Goal: Task Accomplishment & Management: Use online tool/utility

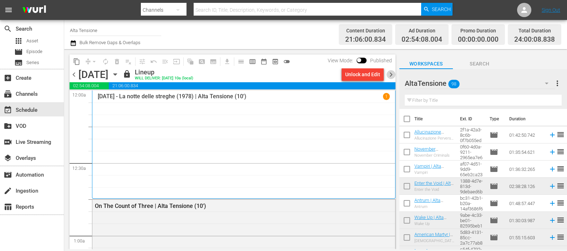
click at [390, 76] on span "chevron_right" at bounding box center [390, 74] width 9 height 9
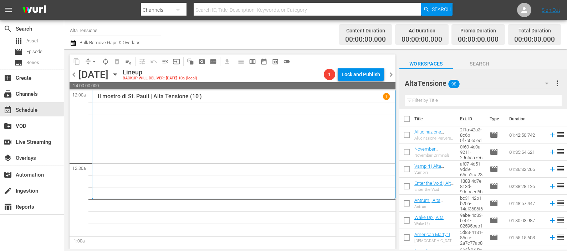
click at [435, 97] on input "text" at bounding box center [482, 100] width 157 height 11
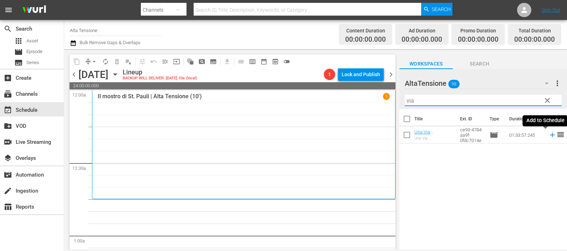
click at [548, 134] on icon at bounding box center [552, 135] width 8 height 8
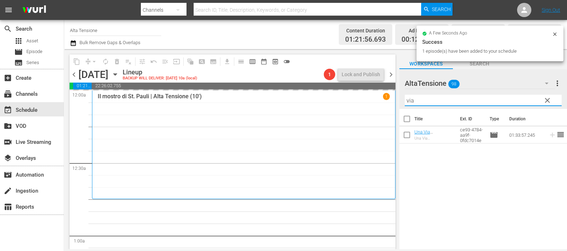
drag, startPoint x: 445, startPoint y: 98, endPoint x: 399, endPoint y: 104, distance: 46.0
click at [399, 104] on div "AltaTensione 98 AltaTensione more_vert clear Filter by Title via" at bounding box center [482, 89] width 167 height 40
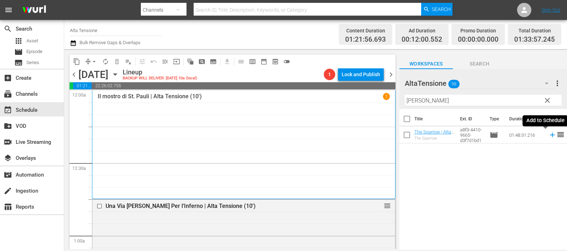
click at [548, 135] on icon at bounding box center [552, 135] width 8 height 8
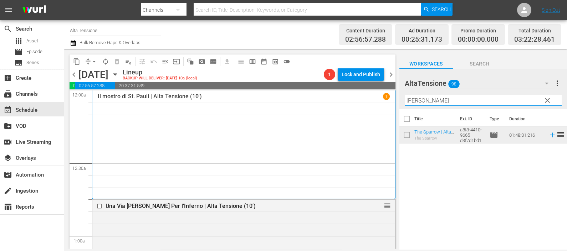
drag, startPoint x: 423, startPoint y: 100, endPoint x: 377, endPoint y: 103, distance: 46.1
click at [378, 104] on div "content_copy compress arrow_drop_down autorenew_outlined delete_forever_outline…" at bounding box center [315, 149] width 502 height 200
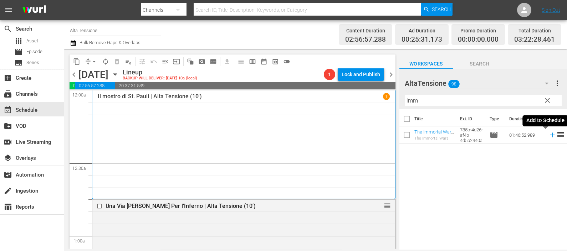
click at [550, 135] on icon at bounding box center [552, 135] width 5 height 5
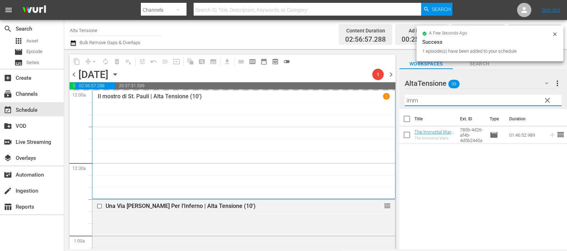
drag, startPoint x: 471, startPoint y: 97, endPoint x: 397, endPoint y: 102, distance: 73.9
click at [397, 100] on div "content_copy compress arrow_drop_down autorenew_outlined delete_forever_outline…" at bounding box center [315, 149] width 502 height 200
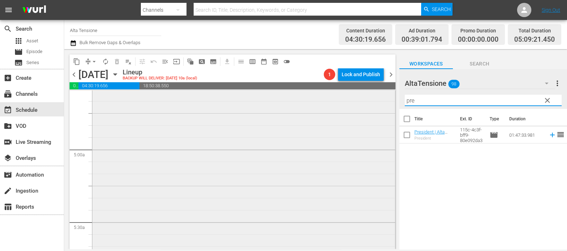
scroll to position [490, 0]
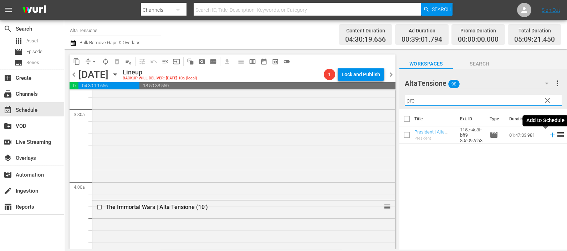
click at [550, 136] on icon at bounding box center [552, 135] width 5 height 5
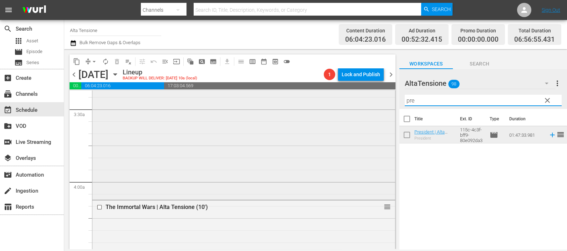
drag, startPoint x: 430, startPoint y: 102, endPoint x: 354, endPoint y: 111, distance: 76.9
click at [354, 111] on div "content_copy compress arrow_drop_down autorenew_outlined delete_forever_outline…" at bounding box center [315, 149] width 502 height 200
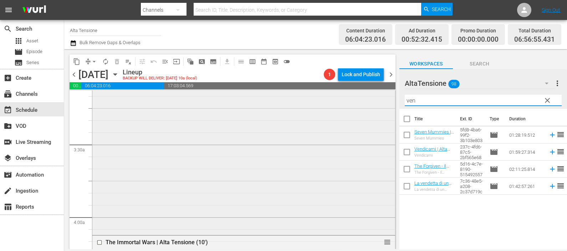
scroll to position [445, 0]
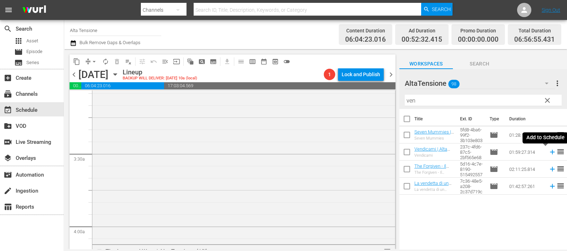
click at [550, 152] on icon at bounding box center [552, 152] width 5 height 5
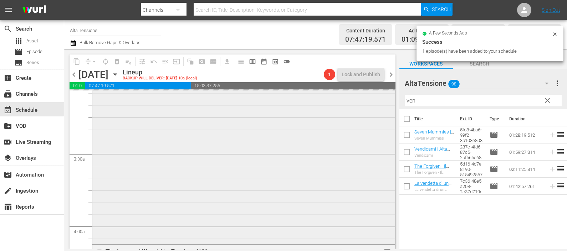
click at [365, 95] on div "content_copy compress arrow_drop_down autorenew_outlined delete_forever_outline…" at bounding box center [315, 149] width 502 height 200
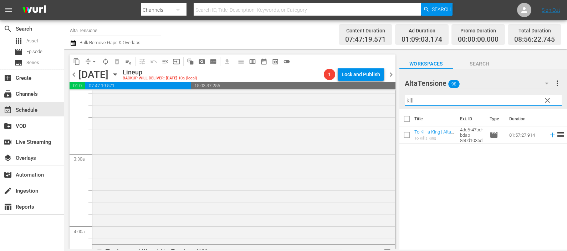
click at [550, 135] on icon at bounding box center [552, 135] width 5 height 5
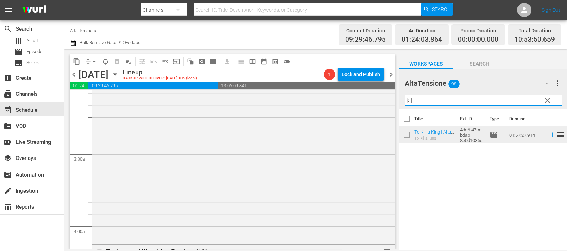
drag, startPoint x: 403, startPoint y: 100, endPoint x: 399, endPoint y: 102, distance: 3.7
click at [399, 102] on div "AltaTensione 98 AltaTensione more_vert clear Filter by Title kill" at bounding box center [482, 89] width 167 height 40
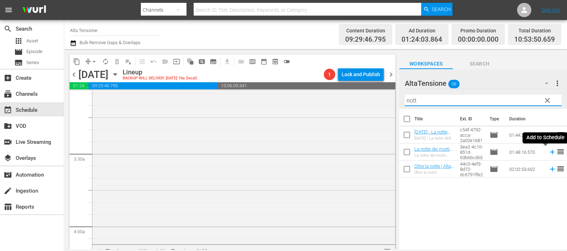
click at [548, 150] on icon at bounding box center [552, 152] width 8 height 8
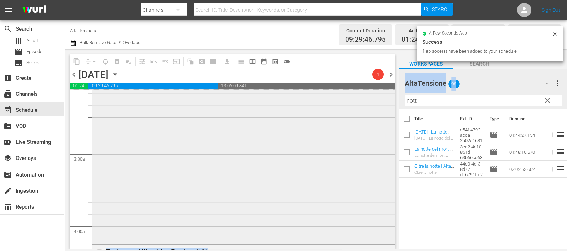
drag, startPoint x: 402, startPoint y: 98, endPoint x: 378, endPoint y: 94, distance: 24.8
click at [379, 97] on div "content_copy compress arrow_drop_down autorenew_outlined delete_forever_outline…" at bounding box center [315, 149] width 502 height 200
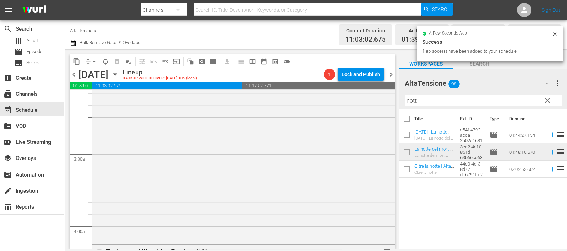
click at [441, 101] on input "nott" at bounding box center [482, 100] width 157 height 11
click at [440, 101] on input "nott" at bounding box center [482, 100] width 157 height 11
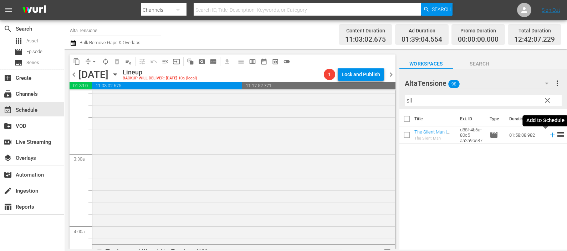
click at [548, 136] on icon at bounding box center [552, 135] width 8 height 8
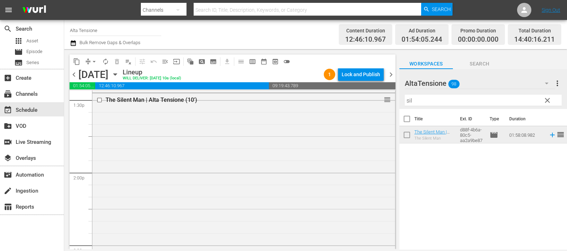
scroll to position [1915, 0]
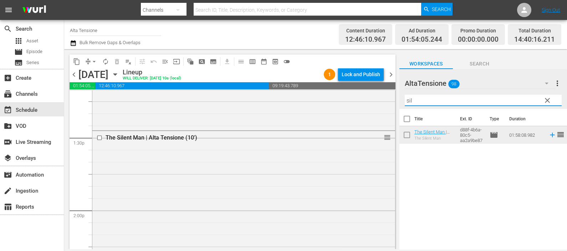
drag, startPoint x: 424, startPoint y: 102, endPoint x: 389, endPoint y: 98, distance: 35.1
click at [390, 98] on div "content_copy compress arrow_drop_down autorenew_outlined delete_forever_outline…" at bounding box center [315, 149] width 502 height 200
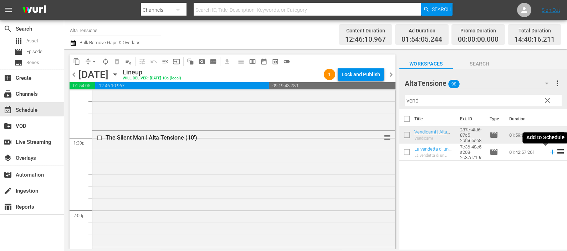
click at [548, 152] on icon at bounding box center [552, 152] width 8 height 8
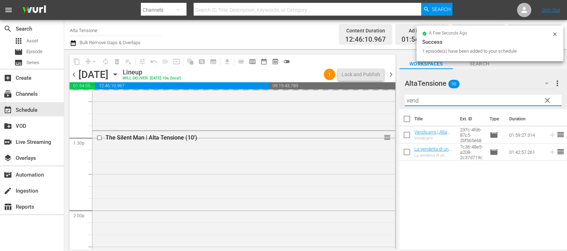
drag, startPoint x: 411, startPoint y: 100, endPoint x: 402, endPoint y: 100, distance: 8.2
click at [402, 100] on div "AltaTensione 98 AltaTensione more_vert clear Filter by Title vend" at bounding box center [482, 89] width 167 height 40
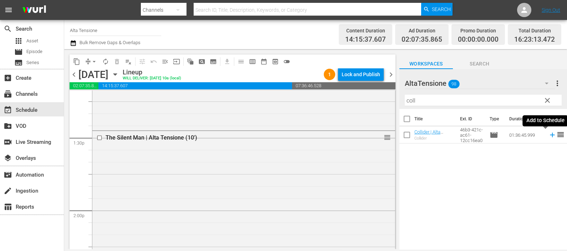
drag, startPoint x: 545, startPoint y: 138, endPoint x: 541, endPoint y: 136, distance: 4.5
click at [548, 137] on icon at bounding box center [552, 135] width 8 height 8
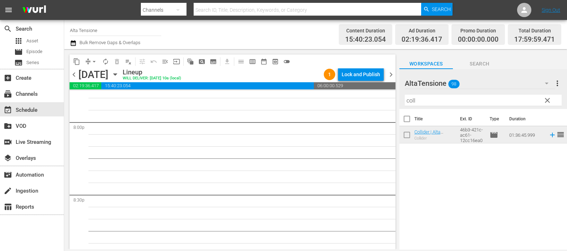
scroll to position [2895, 0]
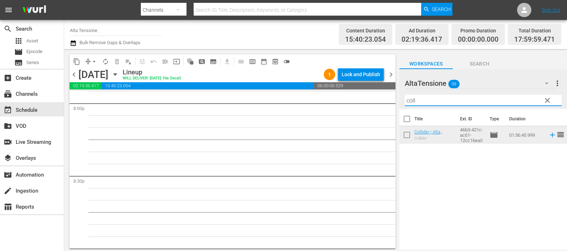
drag, startPoint x: 423, startPoint y: 101, endPoint x: 397, endPoint y: 101, distance: 26.4
click at [397, 101] on div "content_copy compress arrow_drop_down autorenew_outlined delete_forever_outline…" at bounding box center [315, 149] width 502 height 200
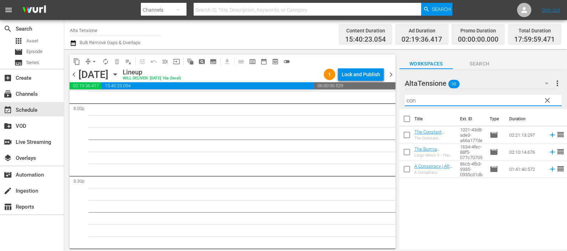
click at [550, 135] on icon at bounding box center [552, 135] width 5 height 5
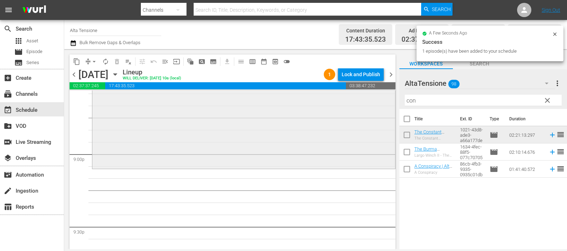
scroll to position [3029, 0]
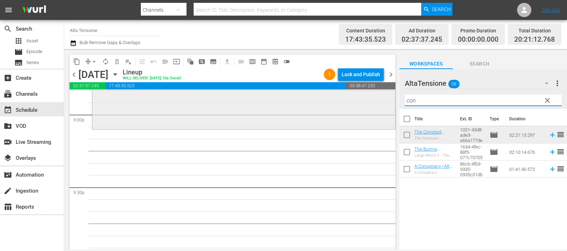
drag, startPoint x: 424, startPoint y: 99, endPoint x: 367, endPoint y: 106, distance: 58.2
click at [367, 106] on div "content_copy compress arrow_drop_down autorenew_outlined delete_forever_outline…" at bounding box center [315, 149] width 502 height 200
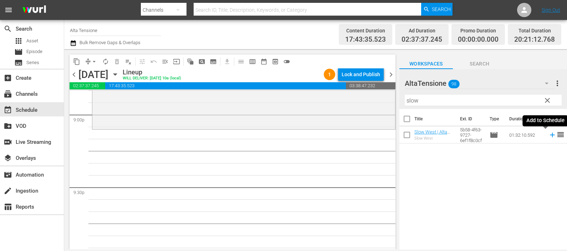
click at [548, 137] on icon at bounding box center [552, 135] width 8 height 8
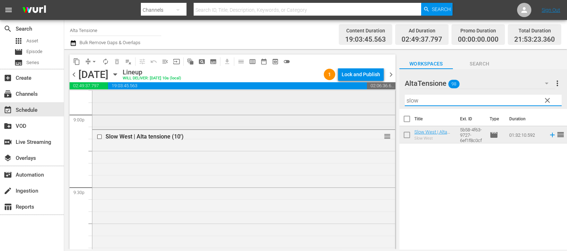
drag, startPoint x: 419, startPoint y: 98, endPoint x: 384, endPoint y: 99, distance: 34.6
click at [385, 99] on div "content_copy compress arrow_drop_down autorenew_outlined delete_forever_outline…" at bounding box center [315, 149] width 502 height 200
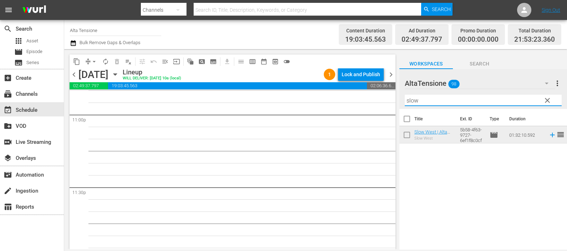
scroll to position [3330, 0]
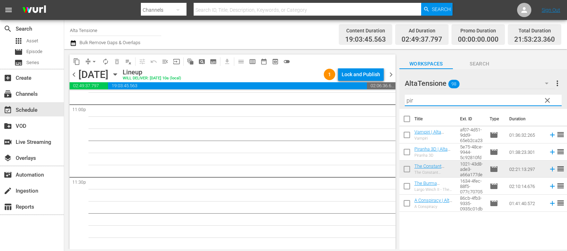
type input "pir"
click at [550, 152] on icon at bounding box center [552, 152] width 5 height 5
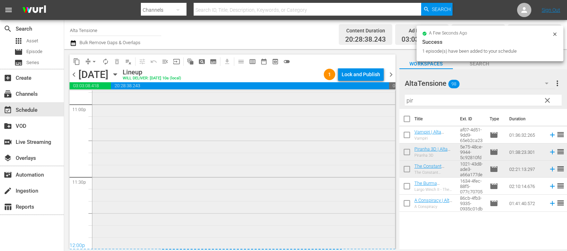
scroll to position [3371, 0]
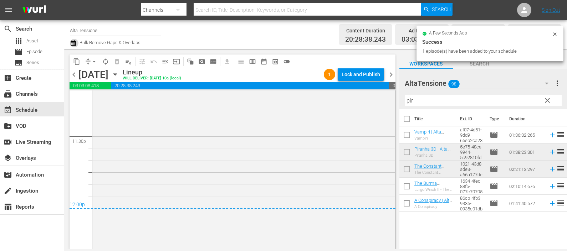
click at [74, 41] on icon "button" at bounding box center [73, 43] width 5 height 6
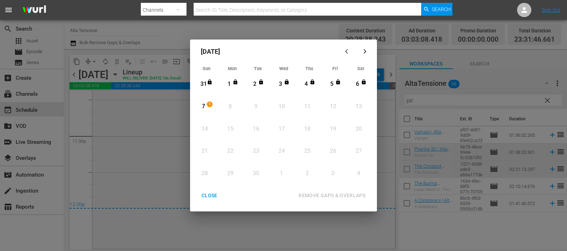
click at [200, 107] on div "7" at bounding box center [203, 107] width 9 height 8
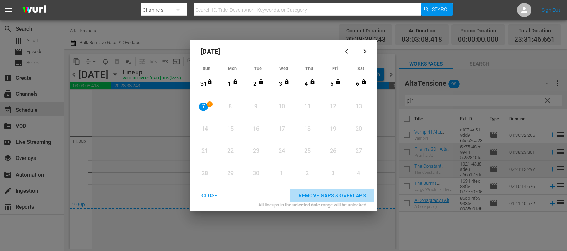
click at [346, 195] on div "REMOVE GAPS & OVERLAPS" at bounding box center [332, 195] width 78 height 9
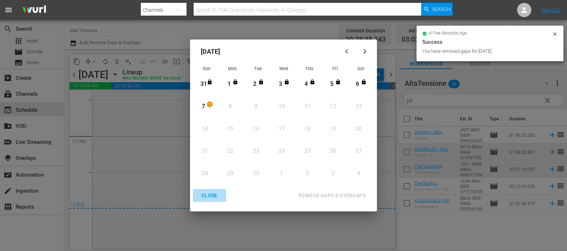
click at [216, 194] on div "CLOSE" at bounding box center [209, 195] width 27 height 9
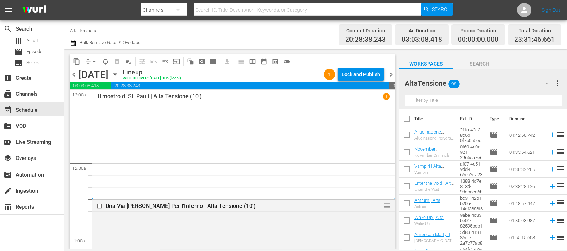
click at [361, 72] on div "Lock and Publish" at bounding box center [360, 74] width 38 height 13
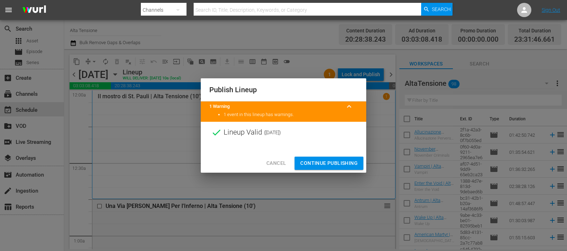
click at [328, 164] on span "Continue Publishing" at bounding box center [328, 163] width 57 height 9
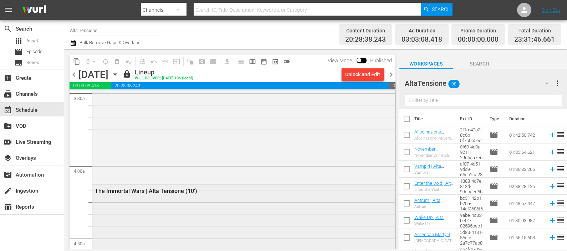
scroll to position [623, 0]
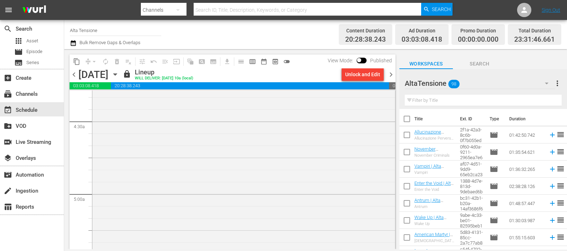
click at [388, 71] on span "chevron_right" at bounding box center [390, 74] width 9 height 9
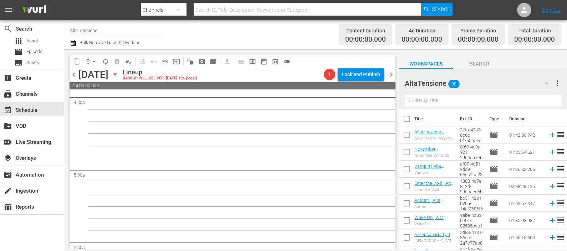
scroll to position [635, 0]
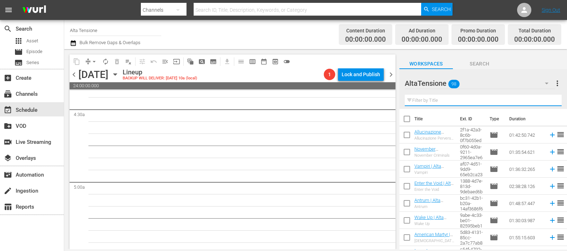
click at [448, 97] on input "text" at bounding box center [482, 100] width 157 height 11
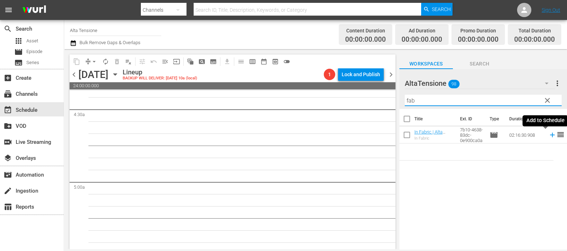
click at [548, 136] on icon at bounding box center [552, 135] width 8 height 8
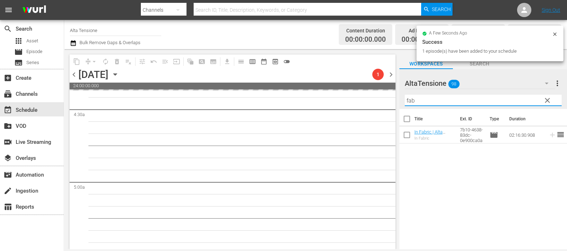
drag, startPoint x: 436, startPoint y: 97, endPoint x: 399, endPoint y: 103, distance: 37.2
click at [399, 103] on div "AltaTensione 98 AltaTensione more_vert clear Filter by Title fab" at bounding box center [482, 89] width 167 height 40
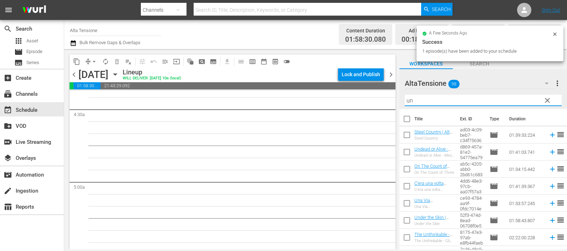
scroll to position [623, 0]
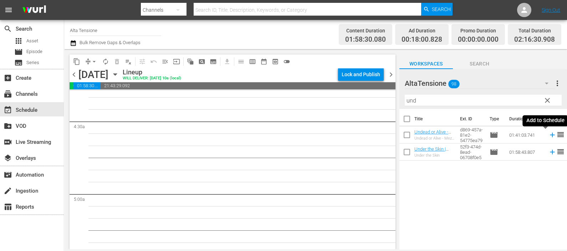
click at [548, 134] on icon at bounding box center [552, 135] width 8 height 8
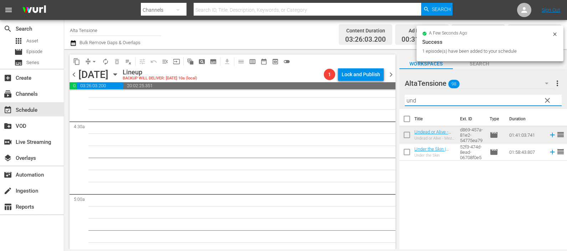
drag, startPoint x: 472, startPoint y: 102, endPoint x: 379, endPoint y: 107, distance: 93.5
click at [379, 107] on div "content_copy compress arrow_drop_down autorenew_outlined delete_forever_outline…" at bounding box center [315, 149] width 502 height 200
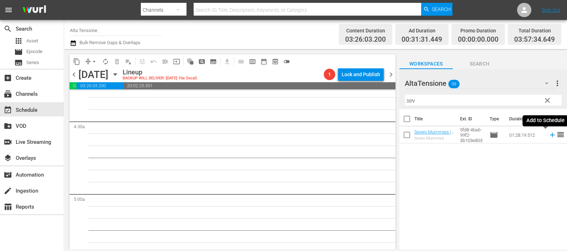
click at [548, 135] on icon at bounding box center [552, 135] width 8 height 8
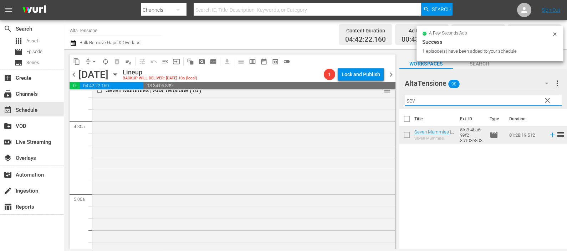
drag, startPoint x: 471, startPoint y: 102, endPoint x: 402, endPoint y: 100, distance: 69.2
click at [402, 100] on div "AltaTensione 98 AltaTensione more_vert clear Filter by Title sev" at bounding box center [482, 89] width 167 height 40
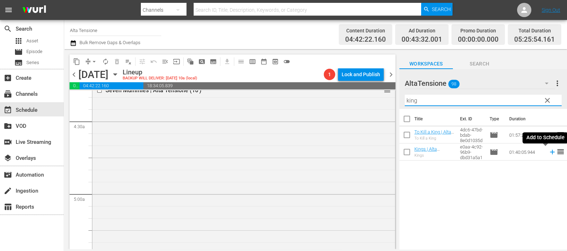
click at [548, 151] on icon at bounding box center [552, 152] width 8 height 8
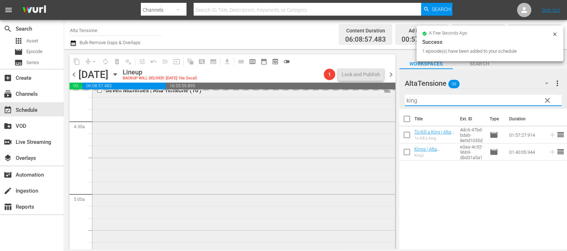
drag, startPoint x: 441, startPoint y: 96, endPoint x: 384, endPoint y: 102, distance: 57.3
click at [384, 102] on div "content_copy compress arrow_drop_down autorenew_outlined delete_forever_outline…" at bounding box center [315, 149] width 502 height 200
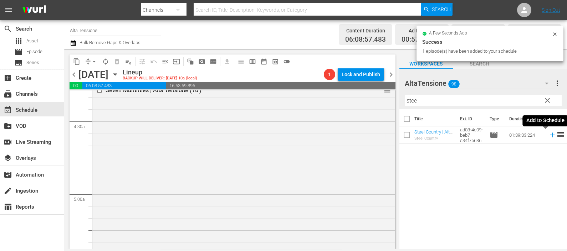
click at [550, 135] on icon at bounding box center [552, 135] width 5 height 5
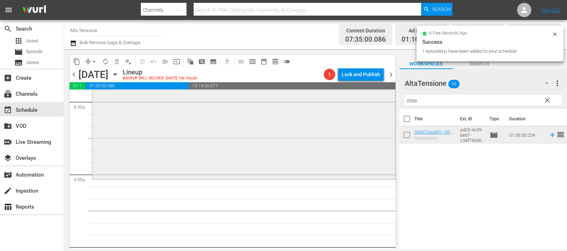
scroll to position [1291, 0]
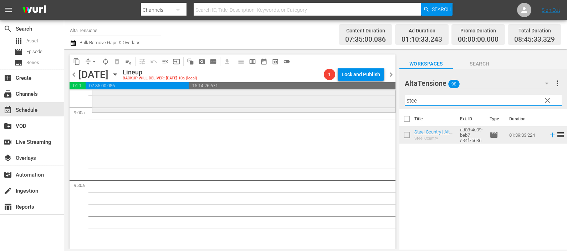
drag, startPoint x: 414, startPoint y: 103, endPoint x: 386, endPoint y: 102, distance: 28.5
click at [386, 102] on div "content_copy compress arrow_drop_down autorenew_outlined delete_forever_outline…" at bounding box center [315, 149] width 502 height 200
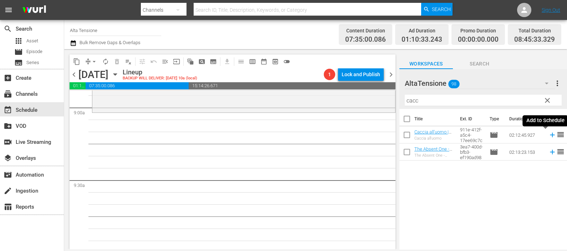
click at [548, 136] on icon at bounding box center [552, 135] width 8 height 8
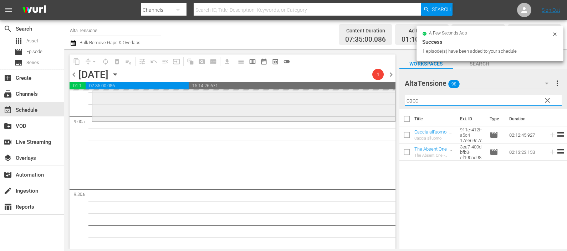
drag, startPoint x: 388, startPoint y: 94, endPoint x: 385, endPoint y: 95, distance: 3.6
click at [385, 95] on div "content_copy compress arrow_drop_down autorenew_outlined delete_forever_outline…" at bounding box center [315, 149] width 502 height 200
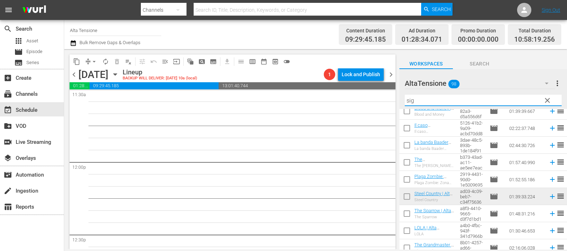
scroll to position [0, 0]
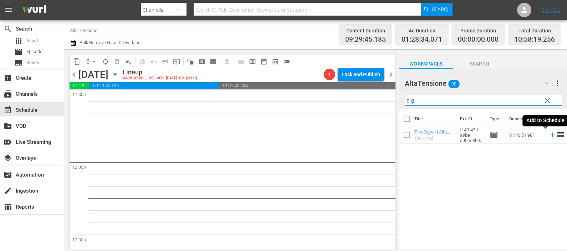
click at [548, 134] on icon at bounding box center [552, 135] width 8 height 8
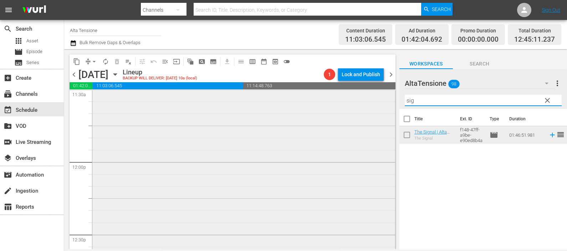
drag, startPoint x: 428, startPoint y: 103, endPoint x: 376, endPoint y: 98, distance: 52.2
click at [376, 98] on div "content_copy compress arrow_drop_down autorenew_outlined delete_forever_outline…" at bounding box center [315, 149] width 502 height 200
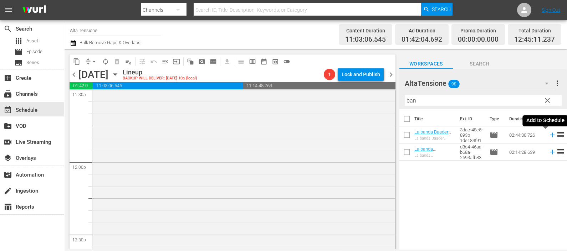
click at [550, 135] on icon at bounding box center [552, 135] width 5 height 5
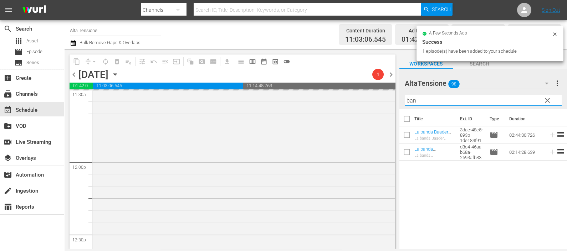
click at [391, 100] on div "content_copy compress arrow_drop_down autorenew_outlined delete_forever_outline…" at bounding box center [315, 149] width 502 height 200
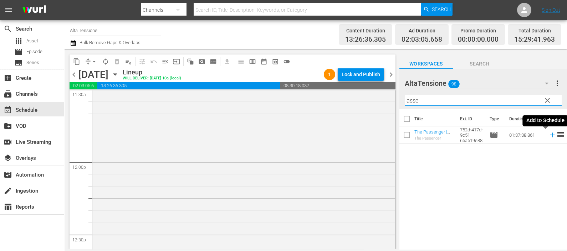
click at [548, 134] on icon at bounding box center [552, 135] width 8 height 8
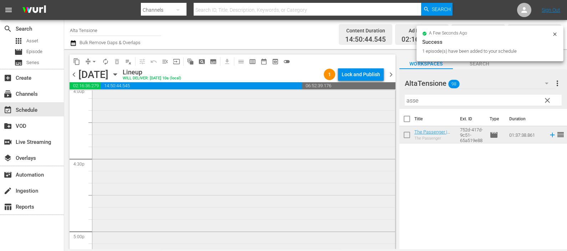
scroll to position [2430, 0]
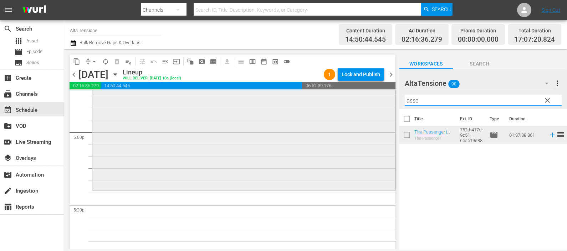
drag, startPoint x: 432, startPoint y: 99, endPoint x: 385, endPoint y: 94, distance: 47.3
click at [386, 94] on div "content_copy compress arrow_drop_down autorenew_outlined delete_forever_outline…" at bounding box center [315, 149] width 502 height 200
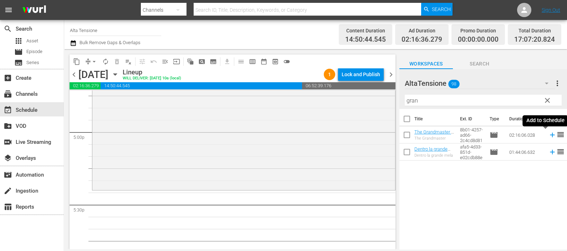
click at [548, 134] on icon at bounding box center [552, 135] width 8 height 8
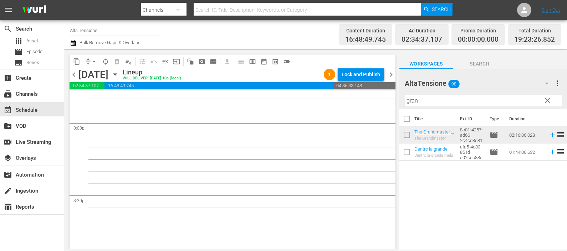
scroll to position [2786, 0]
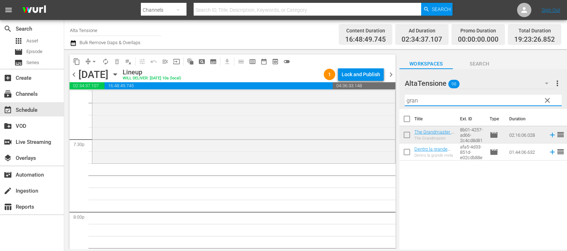
drag, startPoint x: 403, startPoint y: 102, endPoint x: 394, endPoint y: 103, distance: 9.0
click at [394, 103] on div "content_copy compress arrow_drop_down autorenew_outlined delete_forever_outline…" at bounding box center [315, 149] width 502 height 200
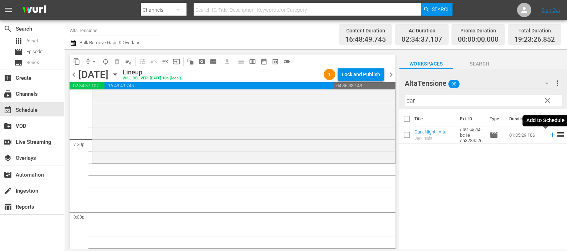
click at [550, 135] on icon at bounding box center [552, 135] width 5 height 5
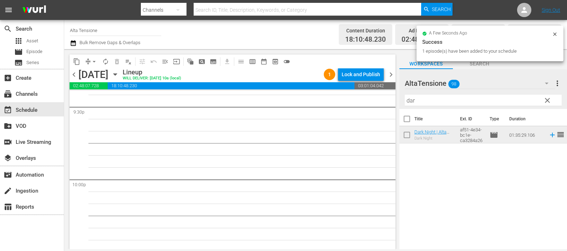
scroll to position [3054, 0]
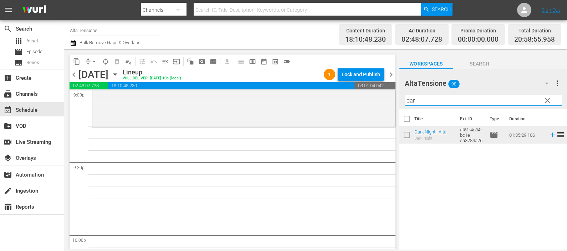
click at [392, 104] on div "content_copy compress arrow_drop_down autorenew_outlined delete_forever_outline…" at bounding box center [315, 149] width 502 height 200
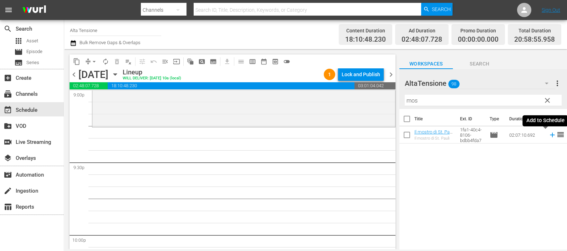
click at [548, 133] on icon at bounding box center [552, 135] width 8 height 8
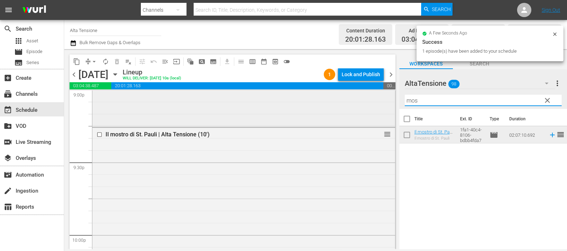
drag, startPoint x: 412, startPoint y: 99, endPoint x: 383, endPoint y: 103, distance: 28.8
click at [383, 103] on div "content_copy compress arrow_drop_down autorenew_outlined delete_forever_outline…" at bounding box center [315, 149] width 502 height 200
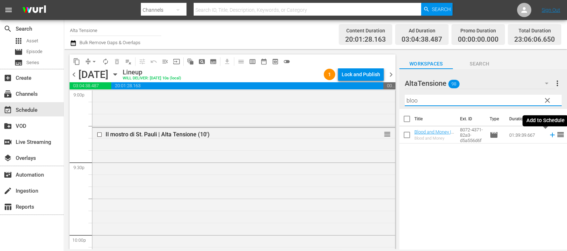
type input "bloo"
click at [548, 134] on icon at bounding box center [552, 135] width 8 height 8
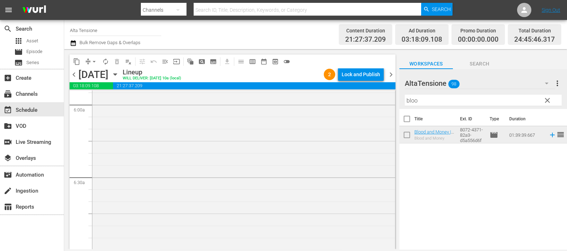
scroll to position [791, 0]
click at [75, 44] on icon "button" at bounding box center [73, 43] width 7 height 9
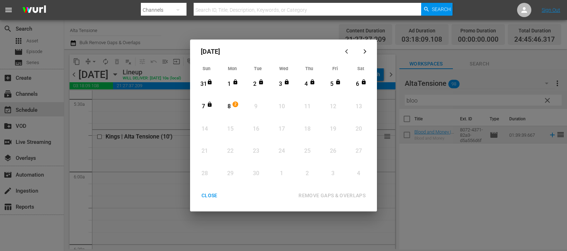
click at [230, 106] on div "8" at bounding box center [229, 107] width 9 height 8
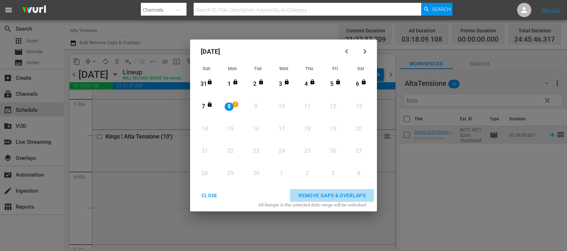
click at [317, 195] on div "REMOVE GAPS & OVERLAPS" at bounding box center [332, 195] width 78 height 9
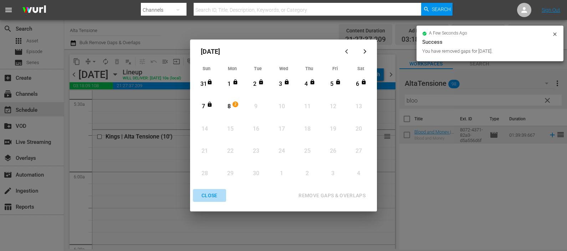
click at [211, 193] on div "CLOSE" at bounding box center [209, 195] width 27 height 9
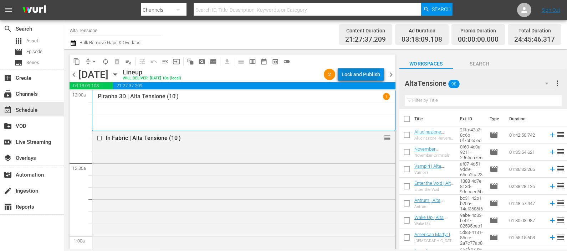
click at [355, 69] on div "Lock and Publish" at bounding box center [360, 74] width 38 height 13
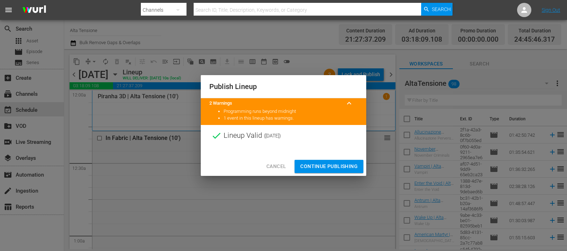
click at [323, 166] on span "Continue Publishing" at bounding box center [328, 166] width 57 height 9
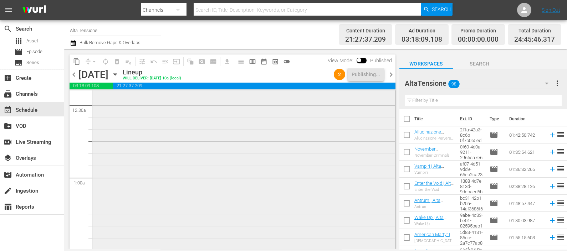
scroll to position [44, 0]
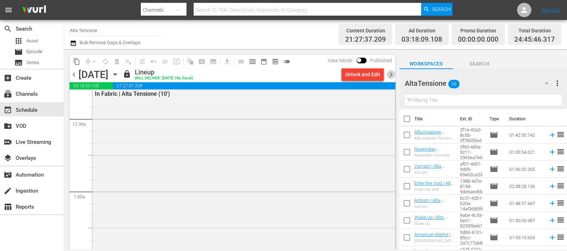
click at [388, 75] on span "chevron_right" at bounding box center [390, 74] width 9 height 9
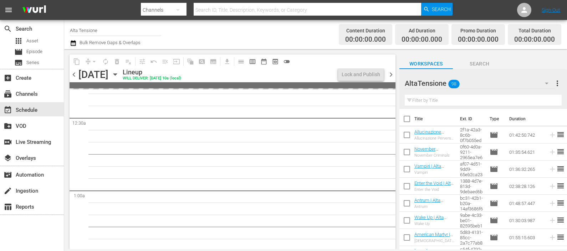
click at [418, 99] on input "text" at bounding box center [482, 100] width 157 height 11
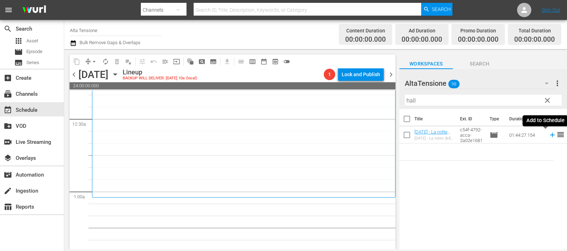
click at [548, 133] on icon at bounding box center [552, 135] width 8 height 8
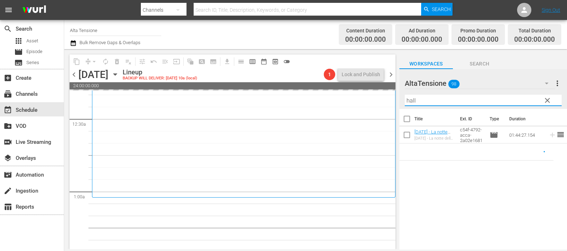
drag, startPoint x: 417, startPoint y: 105, endPoint x: 377, endPoint y: 104, distance: 40.3
click at [368, 107] on div "content_copy compress arrow_drop_down autorenew_outlined delete_forever_outline…" at bounding box center [315, 149] width 502 height 200
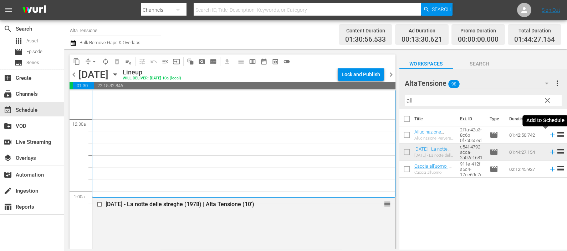
drag, startPoint x: 545, startPoint y: 132, endPoint x: 532, endPoint y: 146, distance: 18.9
click at [548, 132] on icon at bounding box center [552, 135] width 8 height 8
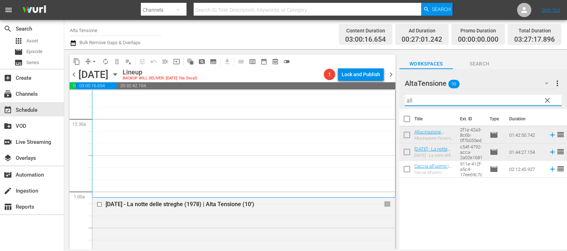
drag, startPoint x: 436, startPoint y: 96, endPoint x: 370, endPoint y: 105, distance: 66.5
click at [371, 104] on div "content_copy compress arrow_drop_down autorenew_outlined delete_forever_outline…" at bounding box center [315, 149] width 502 height 200
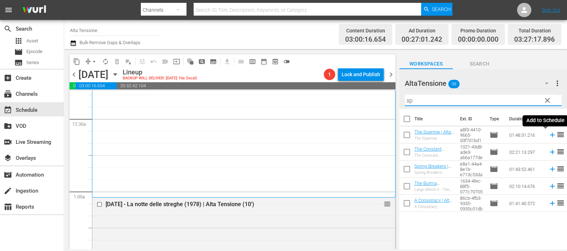
click at [548, 135] on icon at bounding box center [552, 135] width 8 height 8
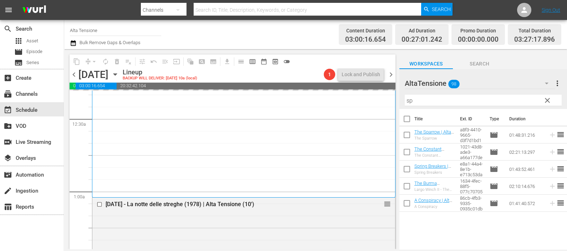
click at [394, 97] on div "content_copy compress arrow_drop_down autorenew_outlined delete_forever_outline…" at bounding box center [315, 149] width 502 height 200
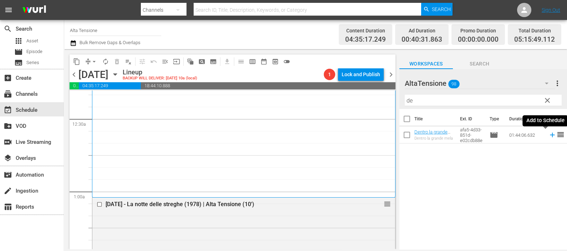
click at [548, 134] on icon at bounding box center [552, 135] width 8 height 8
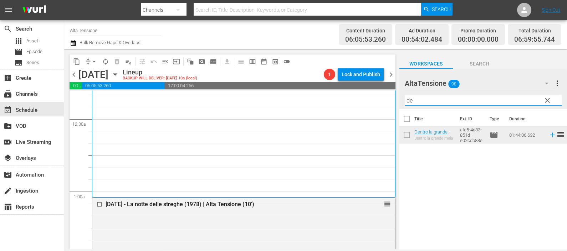
drag, startPoint x: 444, startPoint y: 102, endPoint x: 392, endPoint y: 102, distance: 52.0
click at [392, 102] on div "content_copy compress arrow_drop_down autorenew_outlined delete_forever_outline…" at bounding box center [315, 149] width 502 height 200
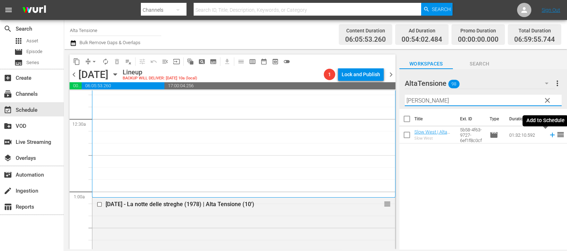
click at [550, 135] on icon at bounding box center [552, 135] width 5 height 5
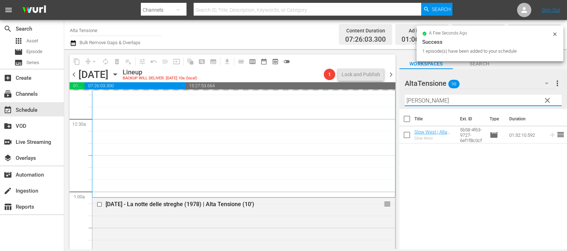
drag, startPoint x: 436, startPoint y: 100, endPoint x: 396, endPoint y: 103, distance: 40.7
click at [396, 103] on div "content_copy compress arrow_drop_down autorenew_outlined delete_forever_outline…" at bounding box center [315, 149] width 502 height 200
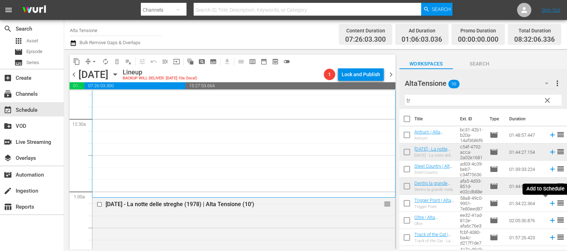
click at [548, 203] on icon at bounding box center [552, 204] width 8 height 8
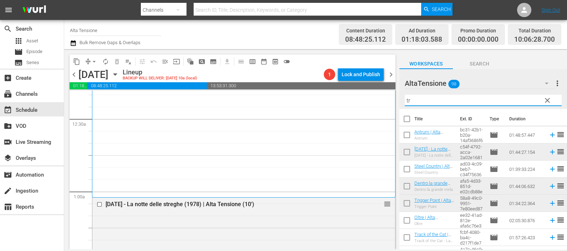
drag, startPoint x: 412, startPoint y: 98, endPoint x: 397, endPoint y: 101, distance: 15.6
click at [397, 101] on div "content_copy compress arrow_drop_down autorenew_outlined delete_forever_outline…" at bounding box center [315, 149] width 502 height 200
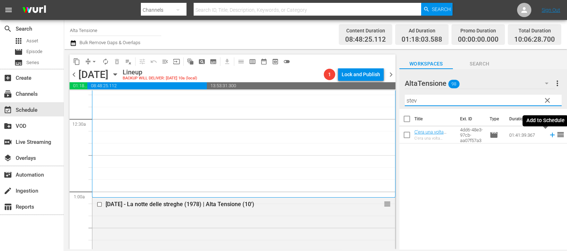
click at [548, 134] on icon at bounding box center [552, 135] width 8 height 8
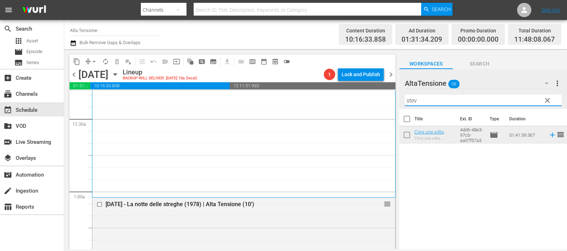
drag, startPoint x: 438, startPoint y: 100, endPoint x: 370, endPoint y: 105, distance: 67.9
click at [371, 103] on div "content_copy compress arrow_drop_down autorenew_outlined delete_forever_outline…" at bounding box center [315, 149] width 502 height 200
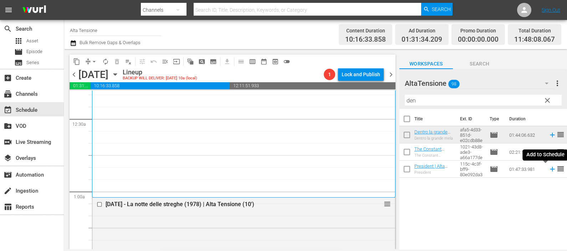
click at [548, 168] on icon at bounding box center [552, 169] width 8 height 8
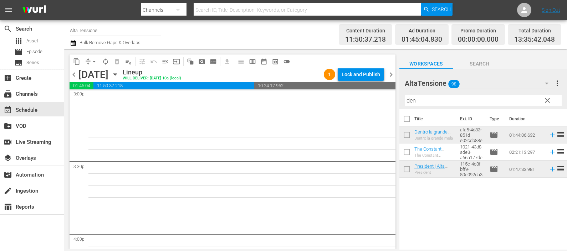
scroll to position [2138, 0]
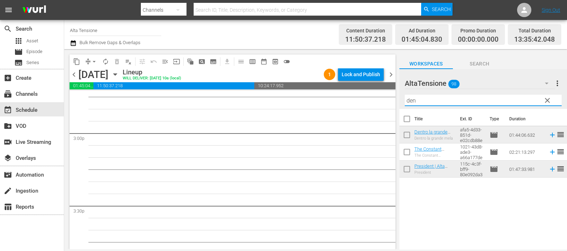
drag, startPoint x: 422, startPoint y: 105, endPoint x: 391, endPoint y: 102, distance: 31.6
click at [391, 102] on div "content_copy compress arrow_drop_down autorenew_outlined delete_forever_outline…" at bounding box center [315, 149] width 502 height 200
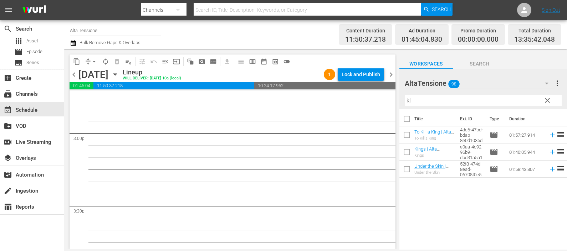
click at [548, 134] on icon at bounding box center [552, 135] width 8 height 8
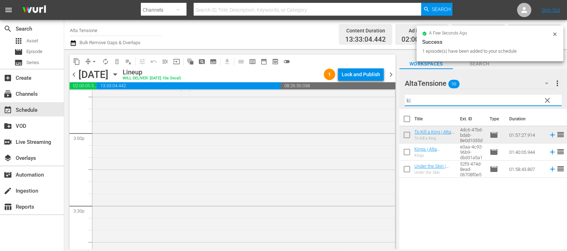
drag, startPoint x: 413, startPoint y: 97, endPoint x: 401, endPoint y: 95, distance: 12.2
click at [401, 95] on div "AltaTensione 98 AltaTensione more_vert clear Filter by Title ki" at bounding box center [482, 89] width 167 height 40
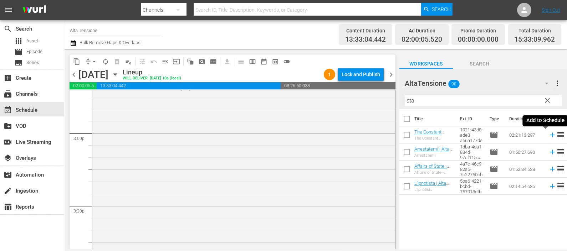
click at [548, 135] on icon at bounding box center [552, 135] width 8 height 8
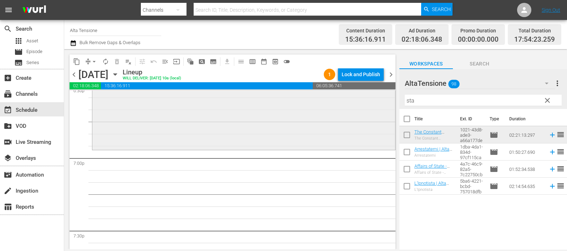
scroll to position [2705, 0]
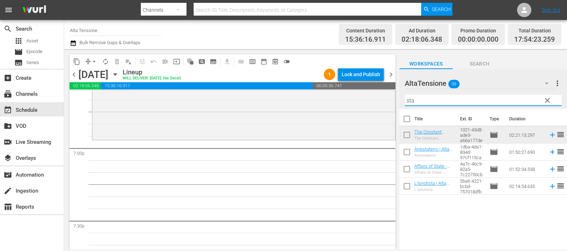
drag, startPoint x: 419, startPoint y: 100, endPoint x: 397, endPoint y: 101, distance: 22.1
click at [397, 101] on div "content_copy compress arrow_drop_down autorenew_outlined delete_forever_outline…" at bounding box center [315, 149] width 502 height 200
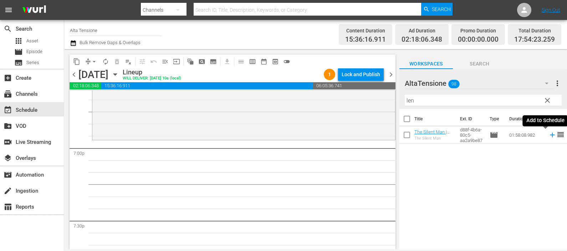
click at [548, 138] on icon at bounding box center [552, 135] width 8 height 8
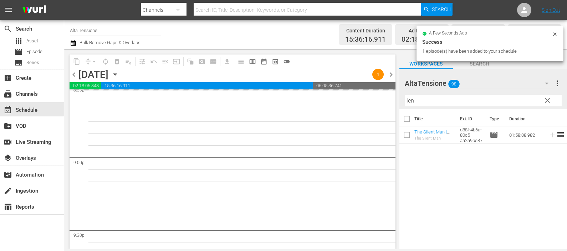
scroll to position [2972, 0]
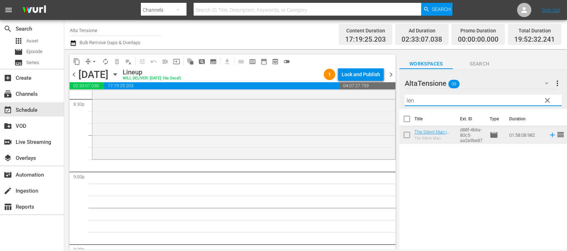
drag, startPoint x: 426, startPoint y: 97, endPoint x: 393, endPoint y: 65, distance: 46.1
click at [382, 102] on div "content_copy compress arrow_drop_down autorenew_outlined delete_forever_outline…" at bounding box center [315, 149] width 502 height 200
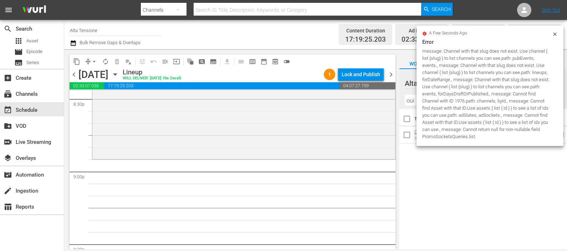
click at [536, 166] on div "Title Ext. ID Type Duration [GEOGRAPHIC_DATA] | Alta Tensione (10') [GEOGRAPHIC…" at bounding box center [482, 179] width 167 height 141
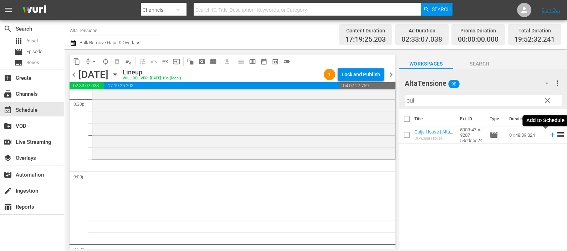
click at [550, 135] on icon at bounding box center [552, 135] width 5 height 5
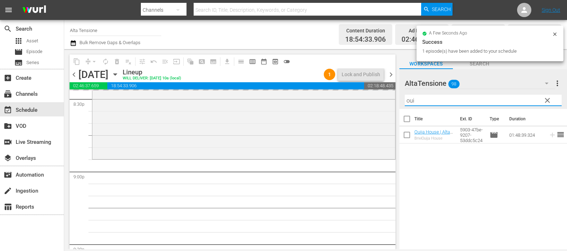
drag, startPoint x: 419, startPoint y: 98, endPoint x: 392, endPoint y: 95, distance: 27.6
click at [392, 95] on div "content_copy compress arrow_drop_down autorenew_outlined delete_forever_outline…" at bounding box center [315, 149] width 502 height 200
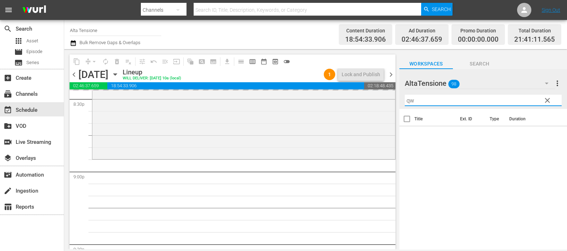
type input "q"
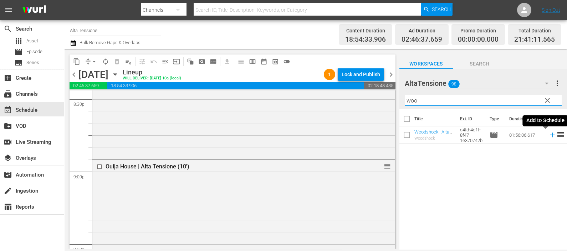
type input "woo"
click at [548, 134] on icon at bounding box center [552, 135] width 8 height 8
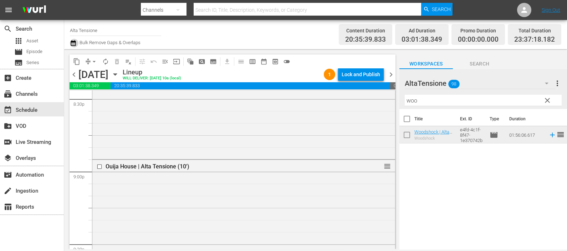
click at [72, 43] on icon "button" at bounding box center [73, 43] width 5 height 6
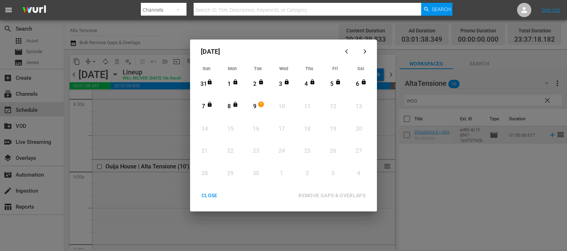
click at [256, 105] on div "9" at bounding box center [254, 107] width 9 height 8
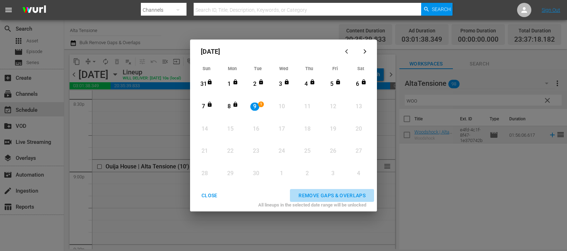
click at [340, 190] on button "REMOVE GAPS & OVERLAPS" at bounding box center [332, 195] width 84 height 13
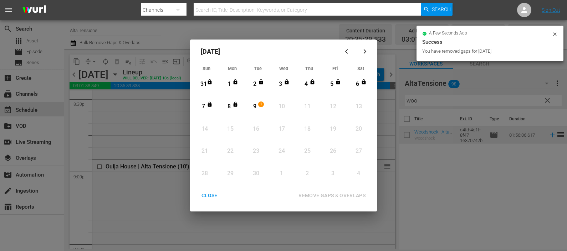
click at [217, 197] on div "CLOSE" at bounding box center [209, 195] width 27 height 9
